Goal: Find specific page/section: Find specific page/section

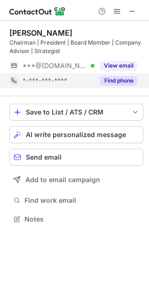
scroll to position [212, 149]
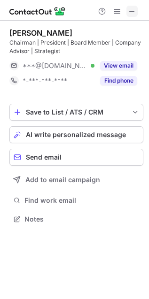
click at [135, 12] on span at bounding box center [132, 12] width 8 height 8
click at [132, 11] on span at bounding box center [132, 12] width 8 height 8
